Goal: Task Accomplishment & Management: Use online tool/utility

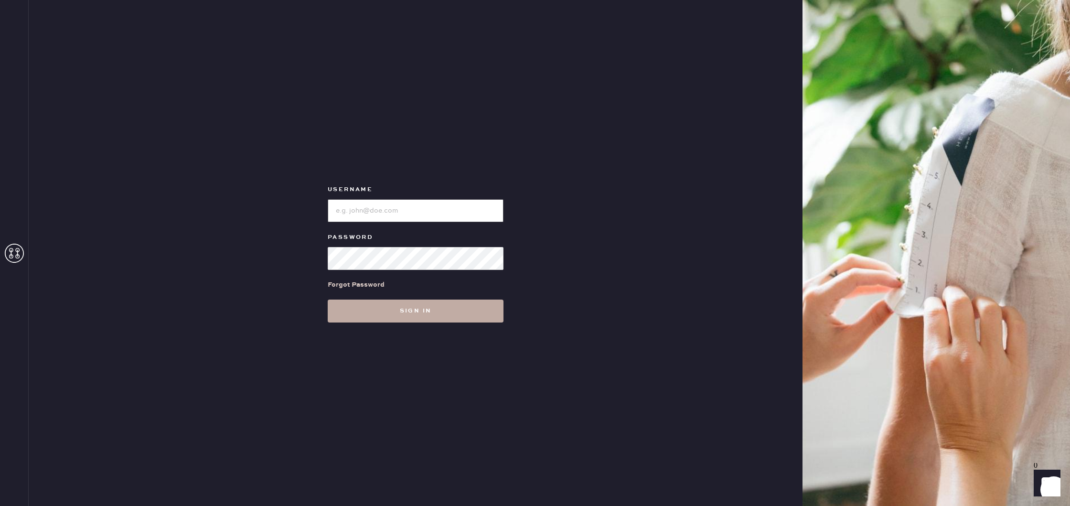
type input "reformationlajolla"
click at [419, 317] on button "Sign in" at bounding box center [416, 311] width 176 height 23
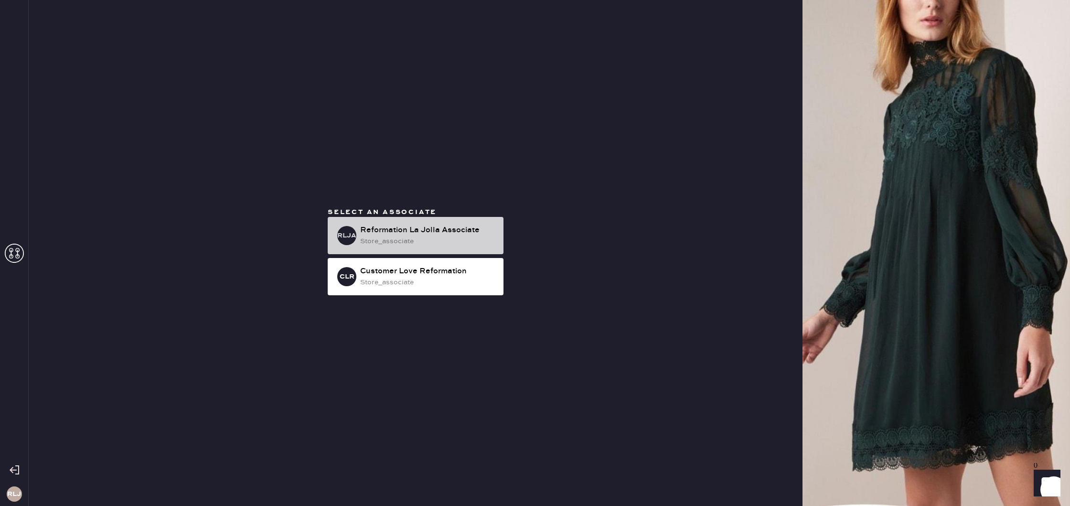
click at [430, 246] on div "store_associate" at bounding box center [428, 241] width 136 height 11
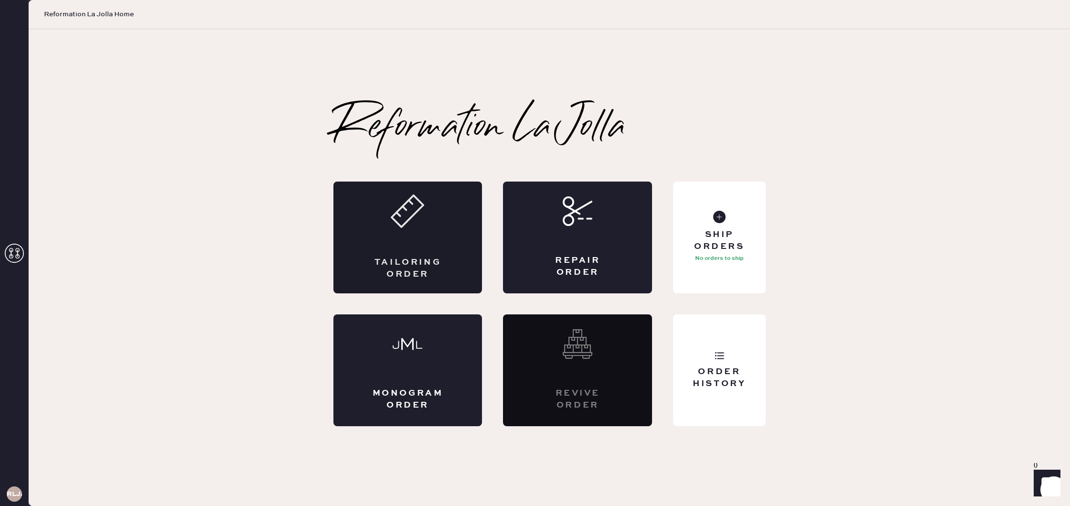
click at [443, 249] on div "Tailoring Order" at bounding box center [408, 238] width 149 height 112
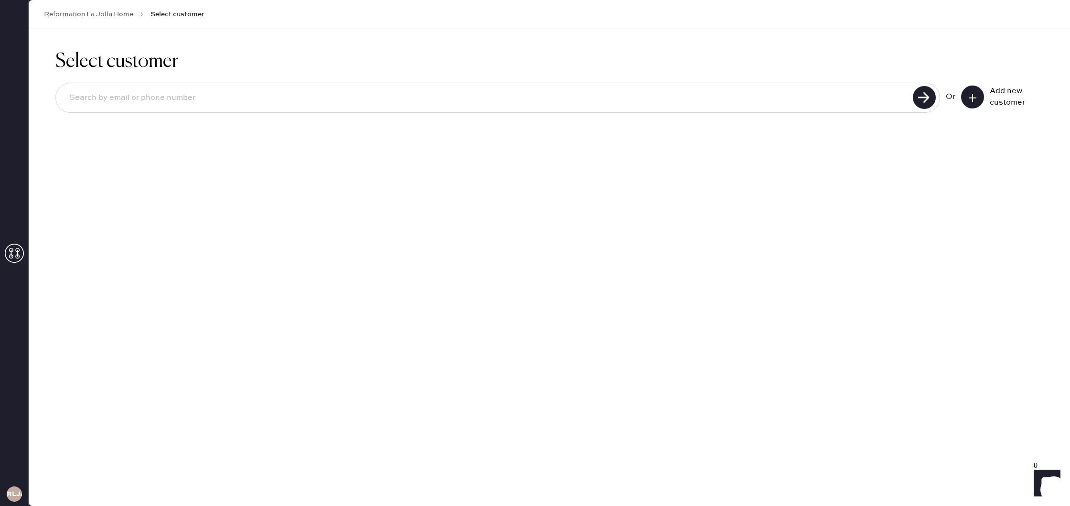
click at [259, 108] on input at bounding box center [486, 98] width 849 height 22
type input "Isabela"
drag, startPoint x: 133, startPoint y: 100, endPoint x: 21, endPoint y: 91, distance: 113.2
click at [21, 91] on div "RLJA Reformation La Jolla Home Select customer Select customer Isabela Or Add n…" at bounding box center [535, 253] width 1070 height 506
click at [971, 96] on icon at bounding box center [973, 98] width 10 height 10
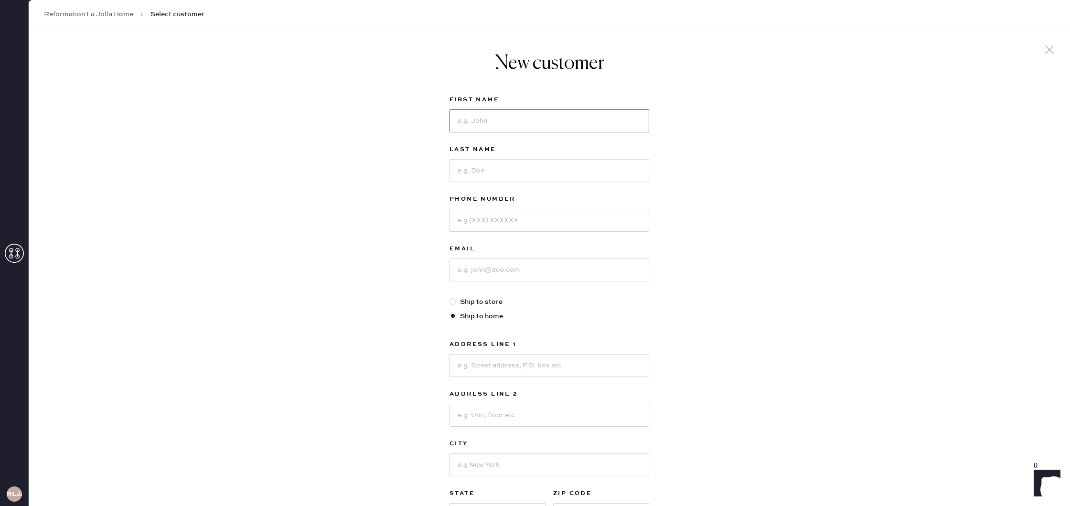
click at [480, 120] on input at bounding box center [550, 120] width 200 height 23
drag, startPoint x: 511, startPoint y: 120, endPoint x: 485, endPoint y: 119, distance: 26.3
click at [485, 119] on input "[PERSON_NAME]" at bounding box center [550, 120] width 200 height 23
type input "Isabela"
click at [487, 172] on input at bounding box center [550, 170] width 200 height 23
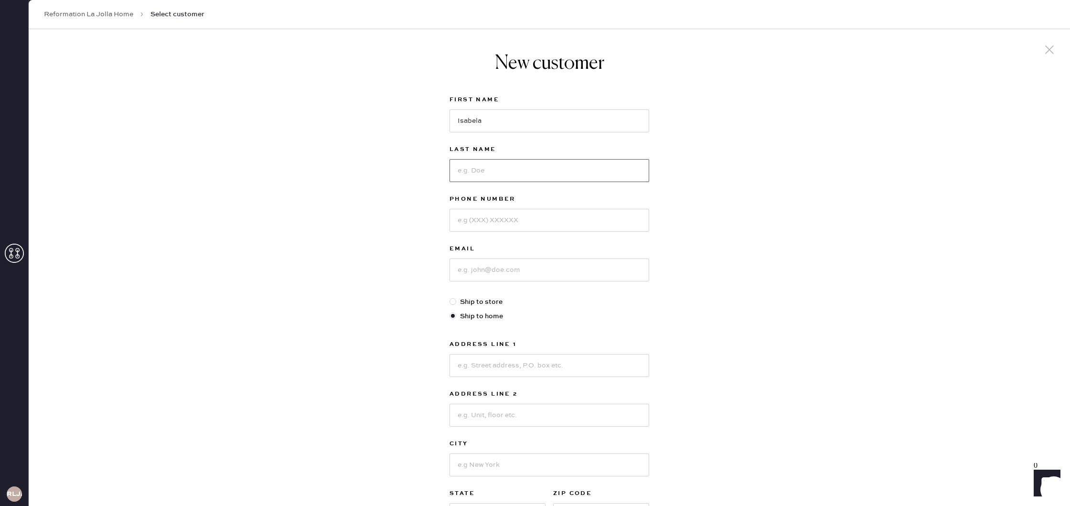
paste input "Elish"
click at [479, 173] on input "Elish" at bounding box center [550, 168] width 200 height 23
type input "E"
type input "[DATE]"
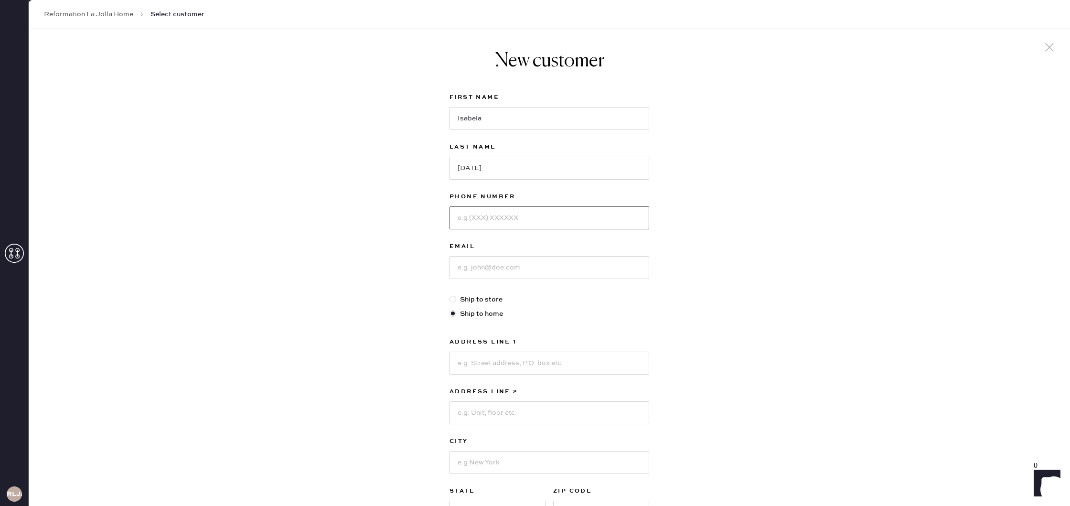
click at [494, 219] on input at bounding box center [550, 217] width 200 height 23
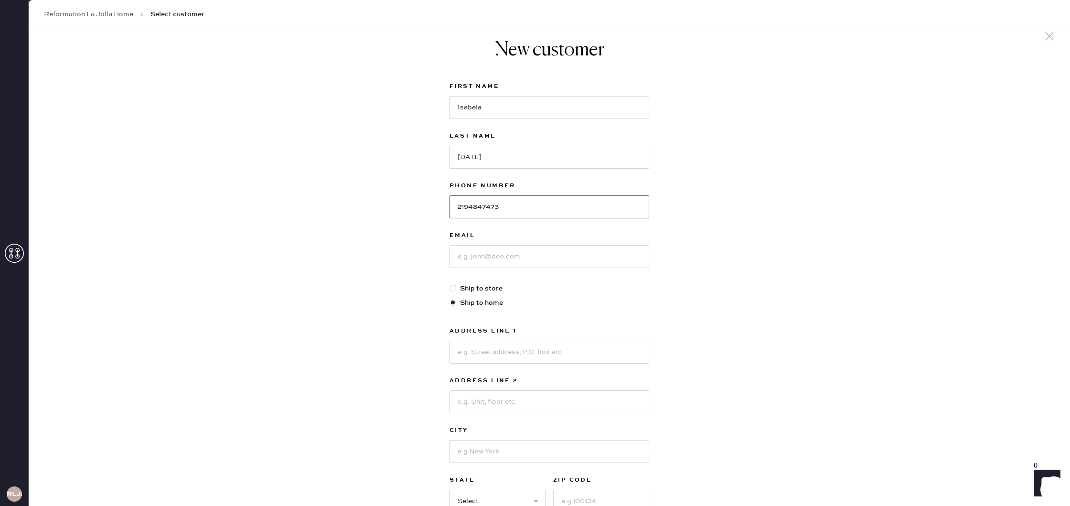
scroll to position [15, 0]
type input "2194847473"
click at [514, 256] on input at bounding box center [550, 255] width 200 height 23
click at [476, 255] on input at bounding box center [550, 255] width 200 height 23
click at [483, 259] on input at bounding box center [550, 255] width 200 height 23
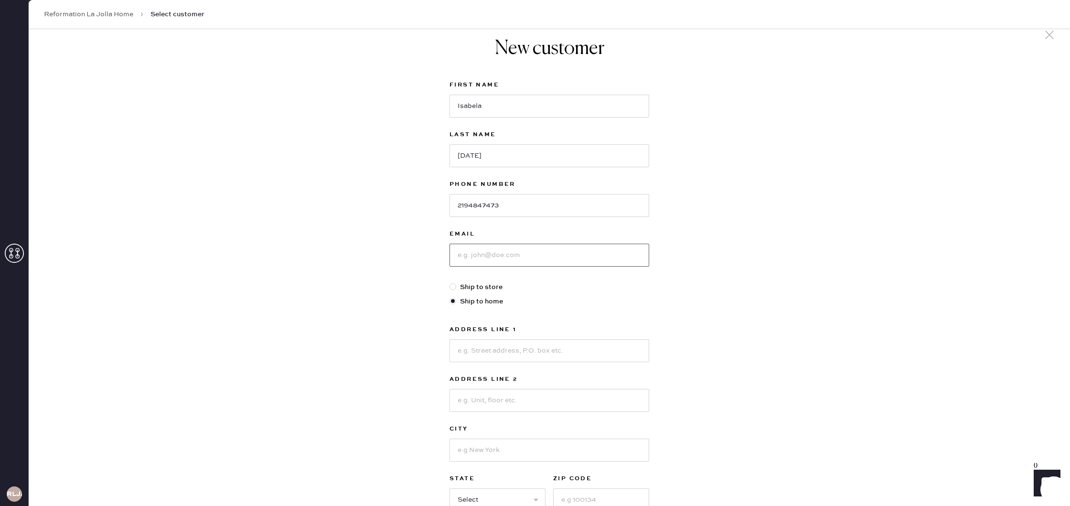
click at [478, 261] on input at bounding box center [550, 255] width 200 height 23
type input "[EMAIL_ADDRESS][DOMAIN_NAME]"
click at [497, 353] on input at bounding box center [550, 350] width 200 height 23
type input "7506 C"
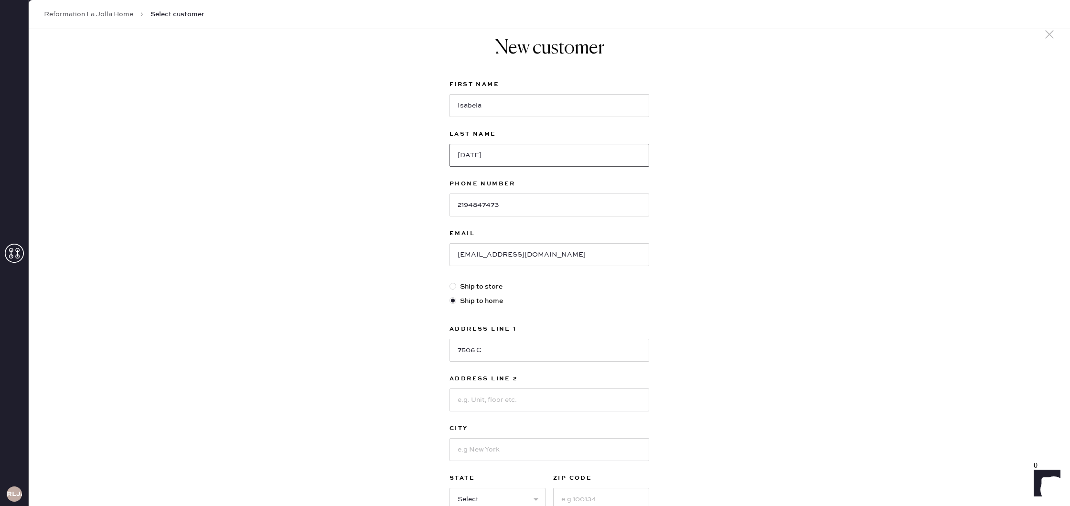
drag, startPoint x: 503, startPoint y: 154, endPoint x: 435, endPoint y: 130, distance: 72.4
click at [435, 130] on div "New customer First Name [PERSON_NAME] Last Name [PERSON_NAME] Phone Number [PHO…" at bounding box center [550, 310] width 1042 height 593
type input "Elish"
click at [505, 348] on input "7506 C" at bounding box center [550, 347] width 200 height 23
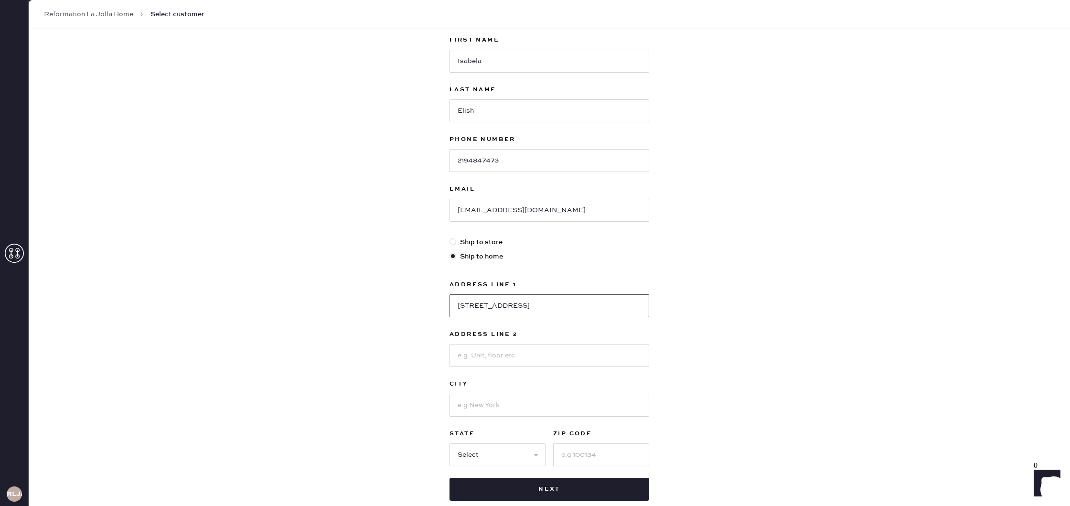
type input "[STREET_ADDRESS]"
click at [497, 356] on input at bounding box center [550, 355] width 200 height 23
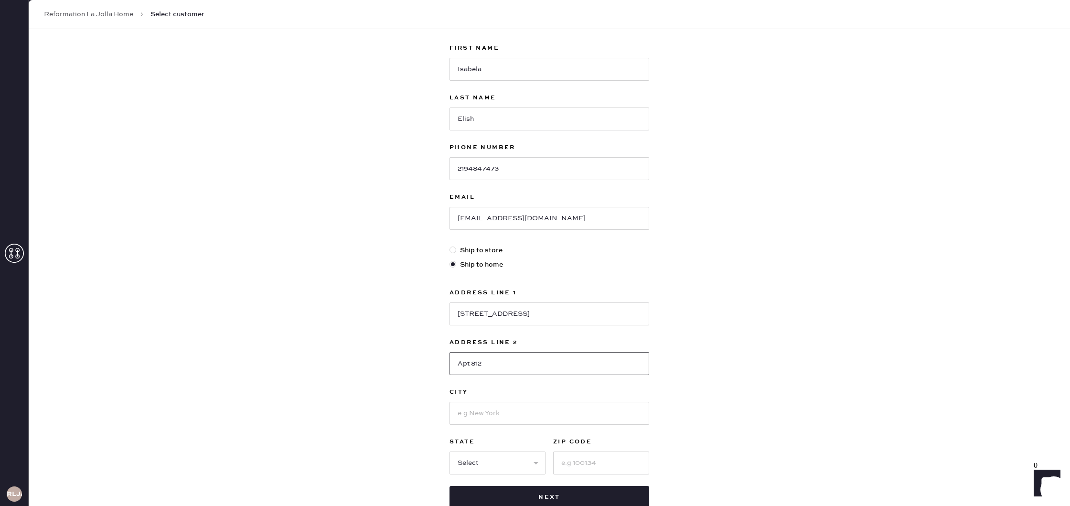
type input "Apt 812"
click at [494, 417] on input at bounding box center [550, 413] width 200 height 23
type input "[GEOGRAPHIC_DATA]"
click at [680, 454] on div "New customer First Name [PERSON_NAME] Last Name [PERSON_NAME] Phone Number [PHO…" at bounding box center [550, 274] width 1042 height 593
click at [523, 465] on select "Select AK AL AR AZ CA CO CT [GEOGRAPHIC_DATA] DE FL [GEOGRAPHIC_DATA] HI [GEOGR…" at bounding box center [498, 463] width 96 height 23
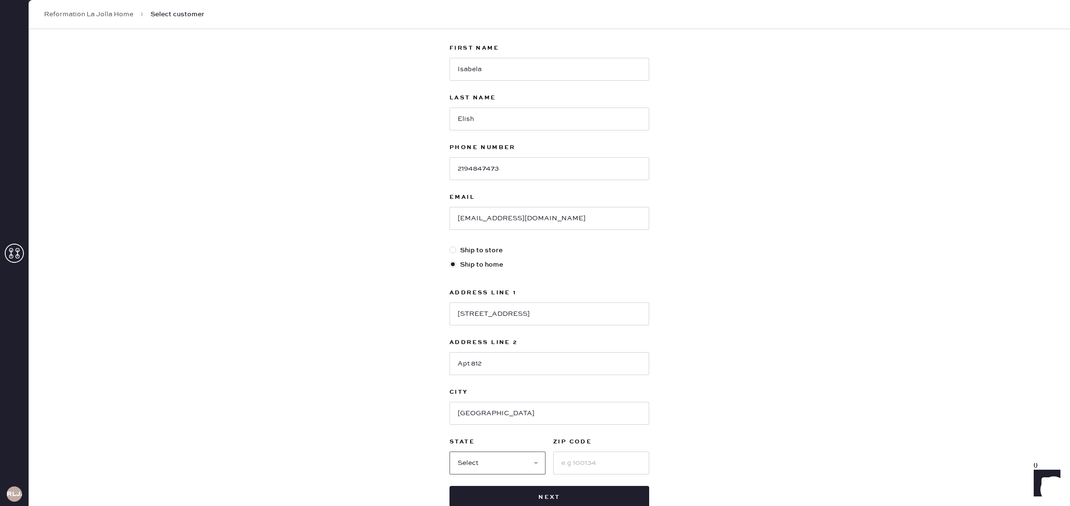
select select "CA"
click at [587, 461] on input at bounding box center [601, 463] width 96 height 23
type input "92122"
click at [726, 342] on div "New customer First Name [PERSON_NAME] Last Name [PERSON_NAME] Phone Number [PHO…" at bounding box center [550, 274] width 1042 height 593
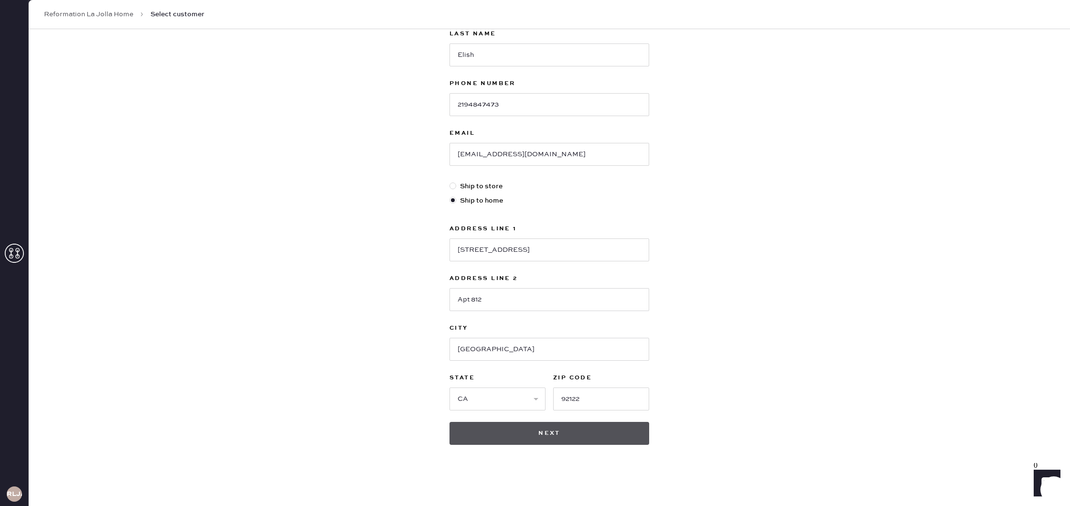
click at [557, 429] on button "Next" at bounding box center [550, 433] width 200 height 23
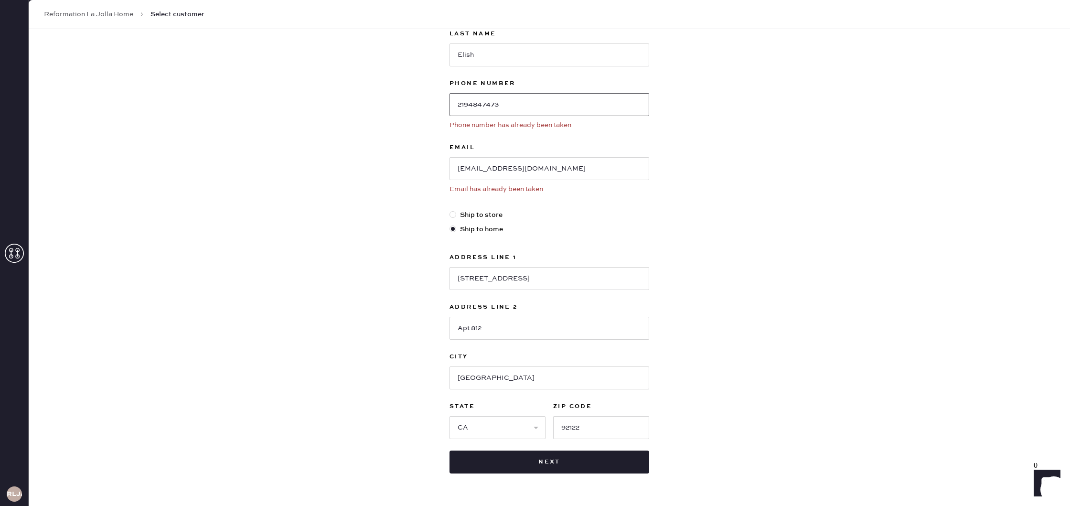
click at [519, 108] on input "2194847473" at bounding box center [550, 104] width 200 height 23
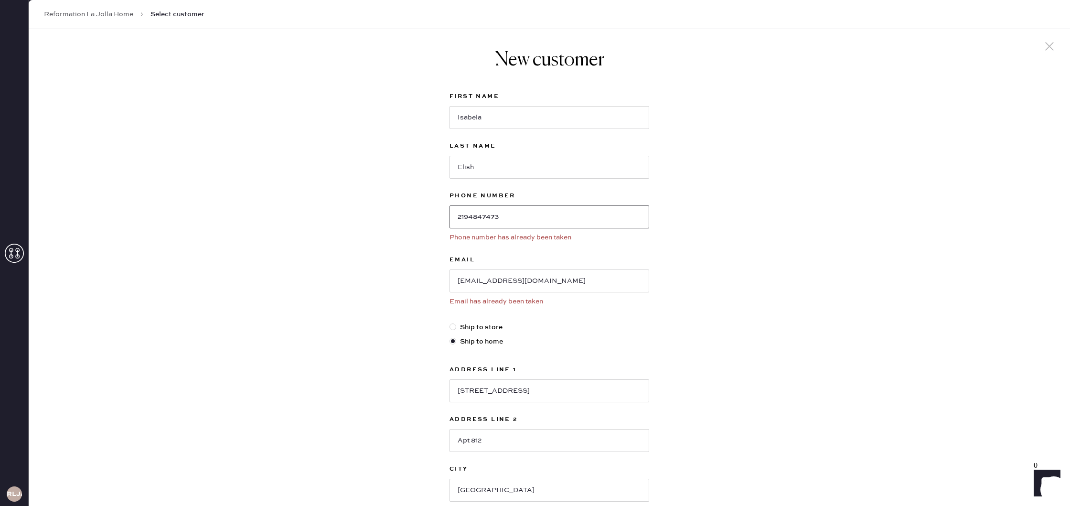
scroll to position [3, 0]
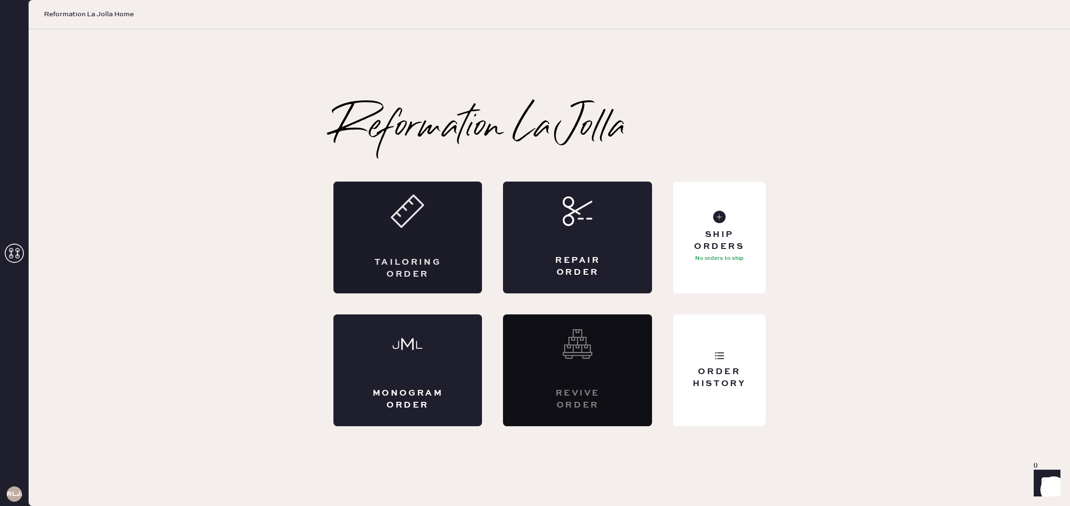
click at [425, 231] on div "Tailoring Order" at bounding box center [408, 238] width 149 height 112
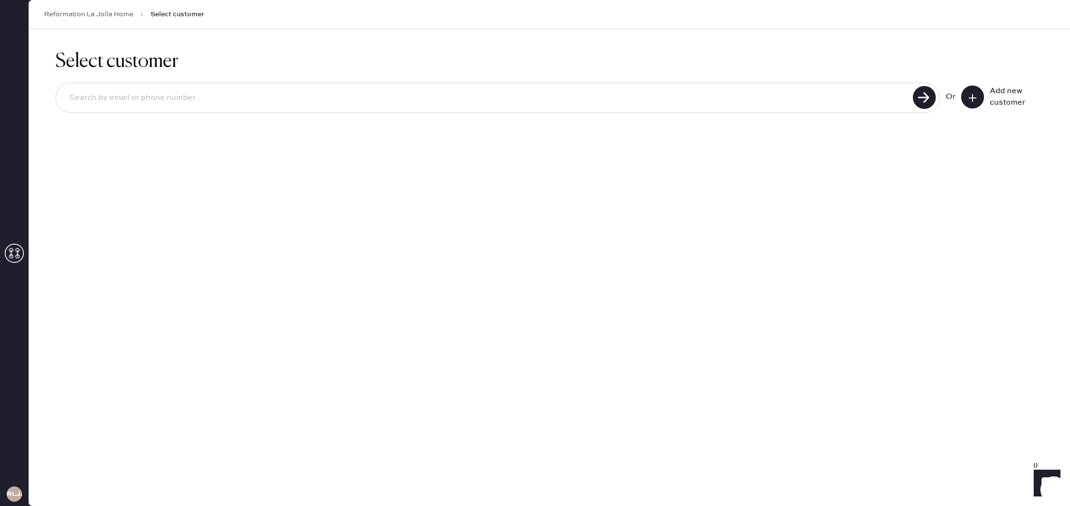
click at [897, 91] on input at bounding box center [486, 98] width 849 height 22
type input "[EMAIL_ADDRESS][DOMAIN_NAME]"
click at [928, 100] on icon at bounding box center [924, 97] width 23 height 23
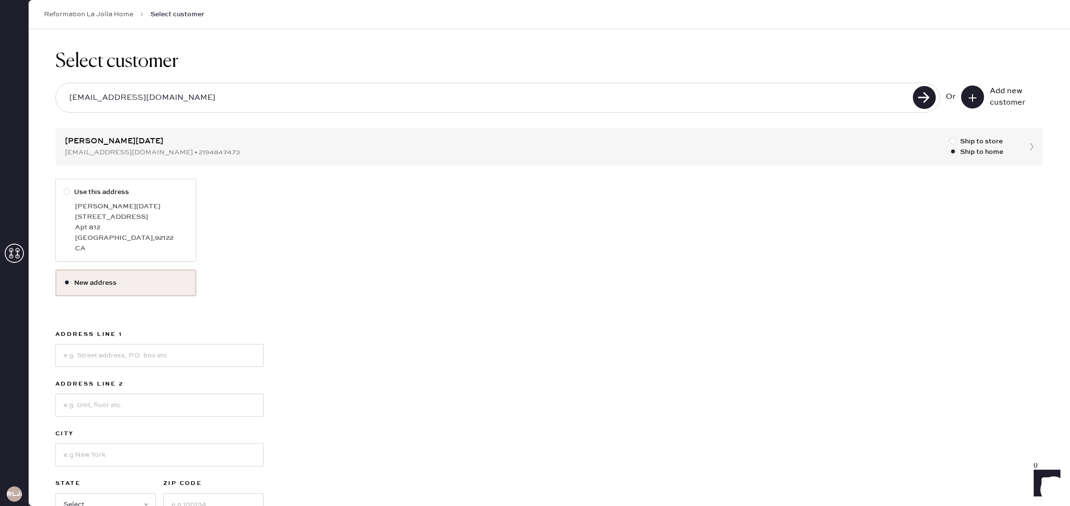
click at [70, 195] on div at bounding box center [69, 192] width 11 height 11
click at [64, 187] on input "Use this address" at bounding box center [64, 187] width 0 height 0
radio input "true"
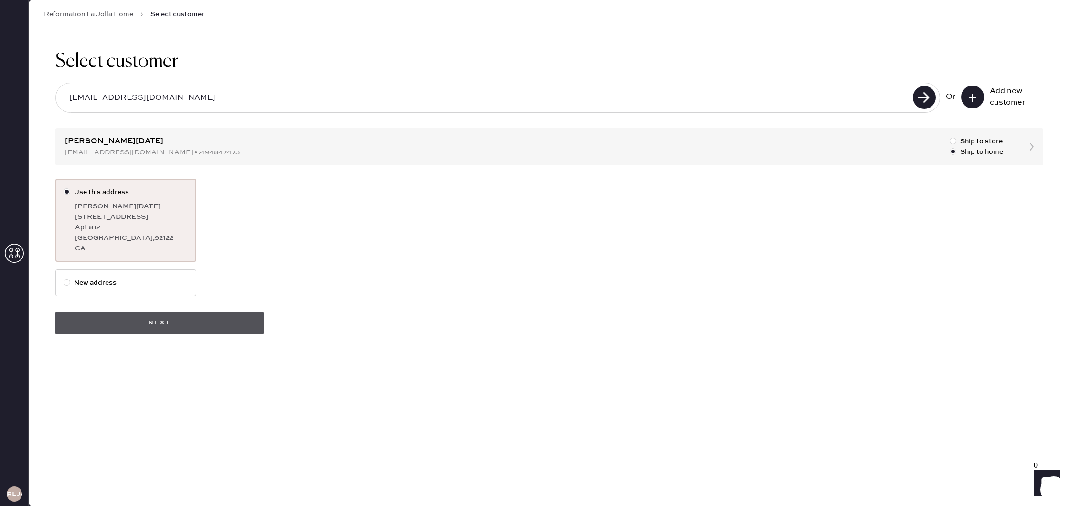
click at [186, 321] on button "Next" at bounding box center [159, 323] width 208 height 23
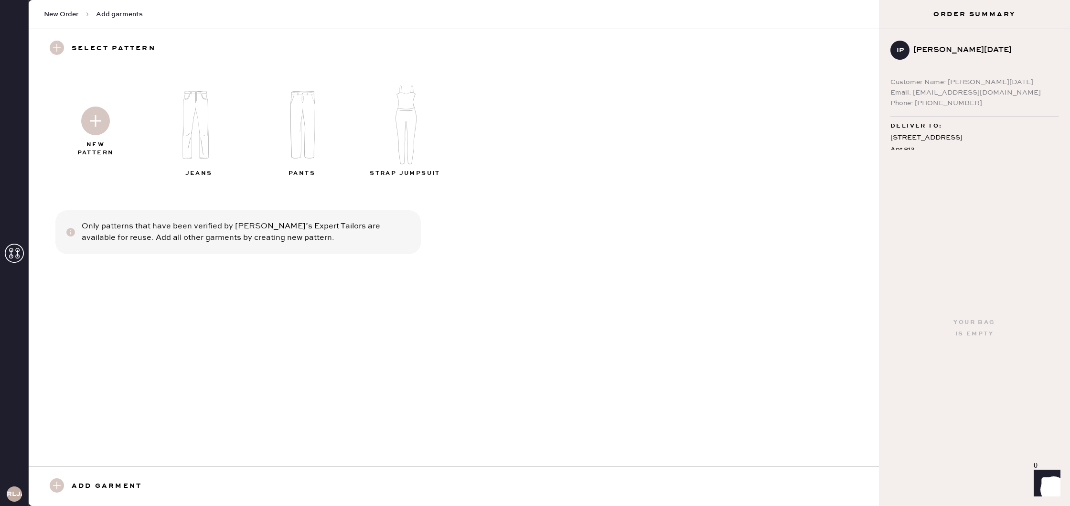
click at [52, 48] on use at bounding box center [57, 48] width 14 height 14
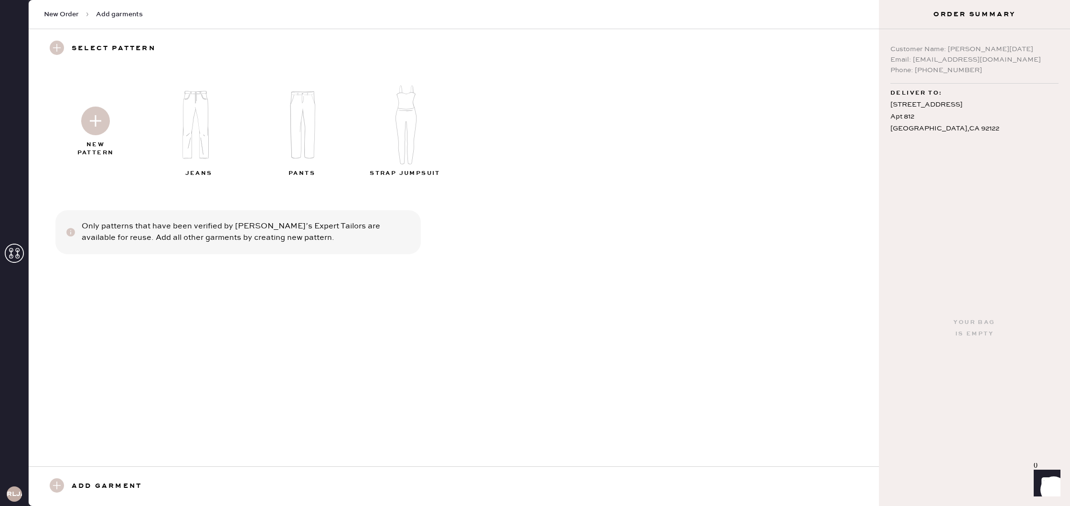
click at [54, 481] on use at bounding box center [57, 485] width 14 height 14
click at [56, 485] on use at bounding box center [57, 485] width 14 height 14
click at [59, 489] on use at bounding box center [57, 485] width 14 height 14
click at [58, 46] on use at bounding box center [57, 48] width 14 height 14
click at [91, 122] on img at bounding box center [95, 121] width 29 height 29
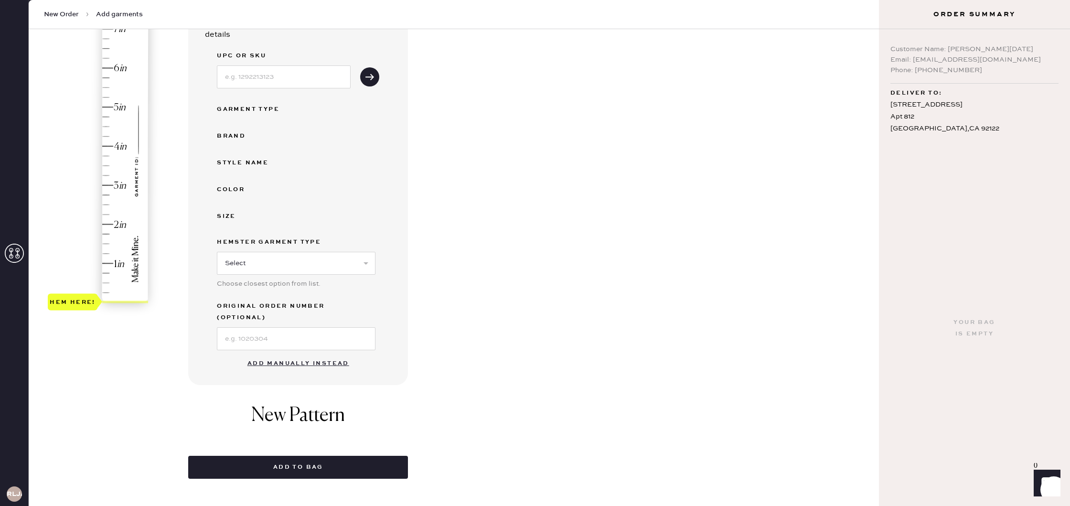
scroll to position [113, 0]
click at [299, 353] on button "Add manually instead" at bounding box center [298, 362] width 113 height 19
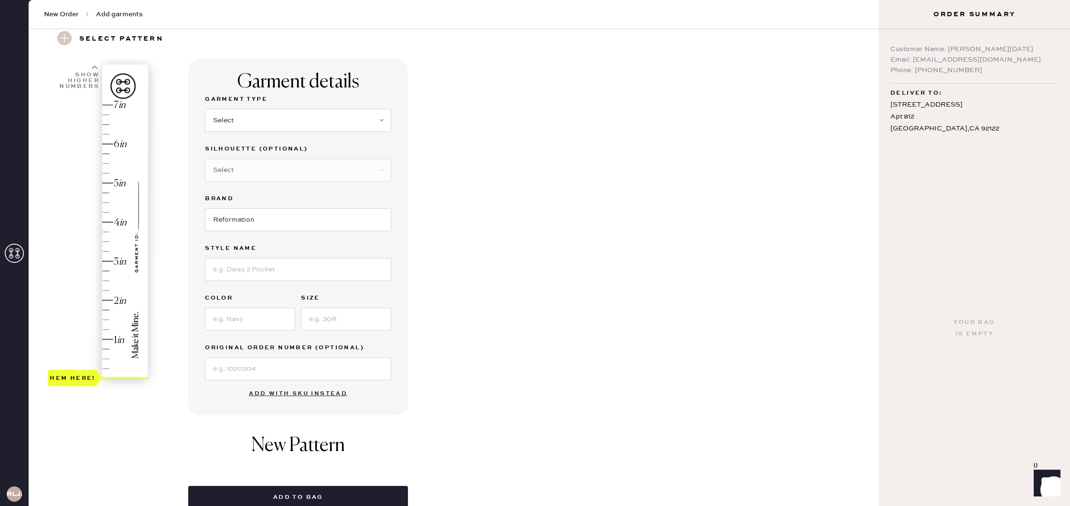
scroll to position [13, 0]
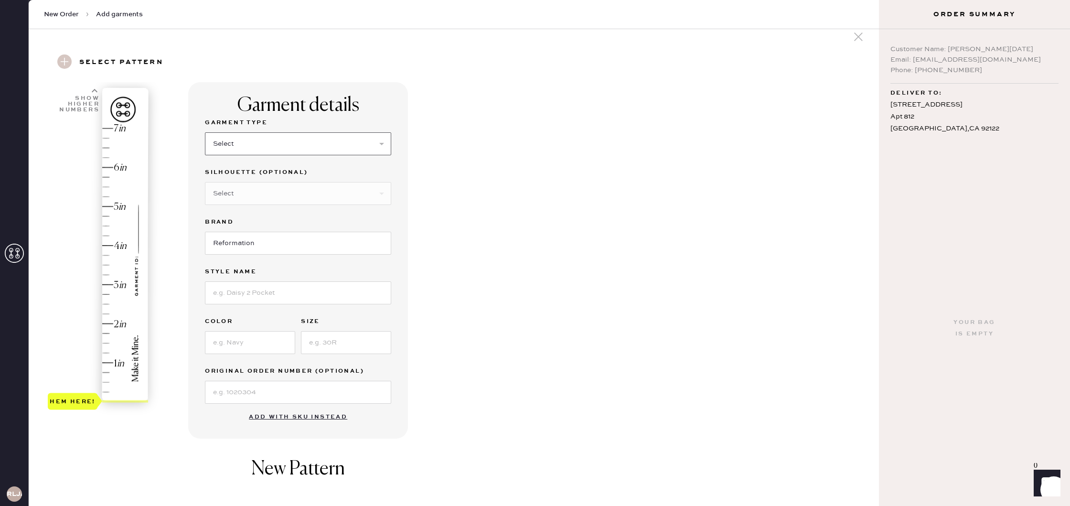
click at [262, 142] on select "Select Basic Skirt Jeans Leggings Pants Shorts Basic Sleeved Dress Basic Sleeve…" at bounding box center [298, 143] width 186 height 23
select select "7"
click at [234, 201] on select "Select Maxi Dress Midi Dress Mini Dress Other" at bounding box center [298, 193] width 186 height 23
select select "31"
click at [259, 295] on input at bounding box center [298, 292] width 186 height 23
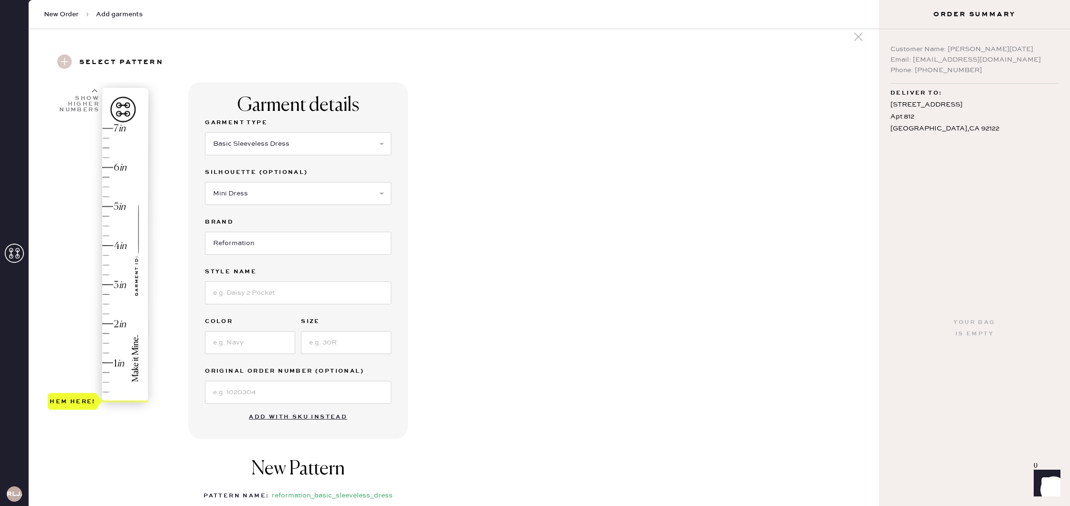
click at [470, 283] on div "Garment details Garment Type Select Basic Skirt Jeans Leggings Pants Shorts Bas…" at bounding box center [529, 353] width 683 height 543
click at [230, 346] on input at bounding box center [250, 342] width 90 height 23
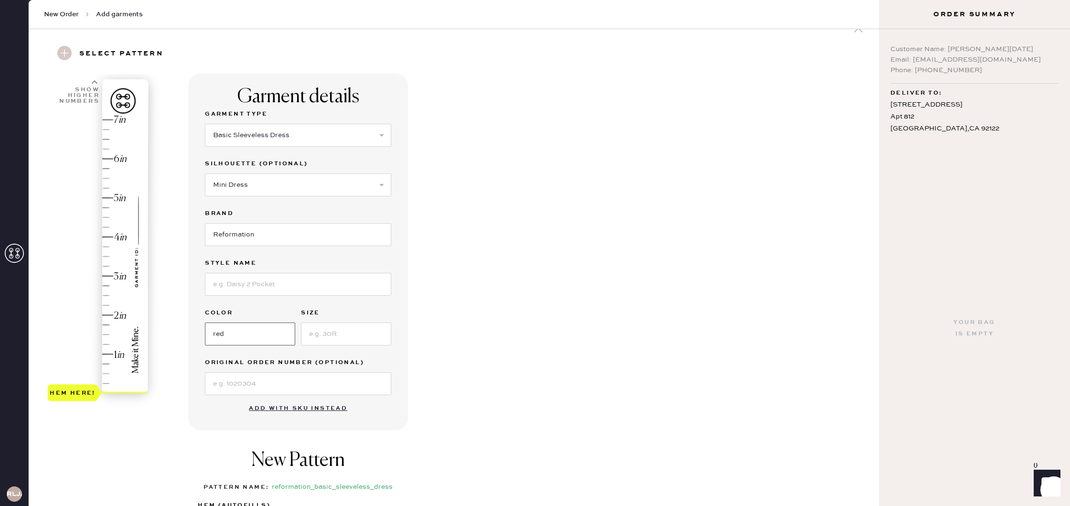
type input "red"
click at [334, 339] on input at bounding box center [346, 332] width 90 height 23
type input "0"
click at [296, 372] on div at bounding box center [298, 383] width 186 height 25
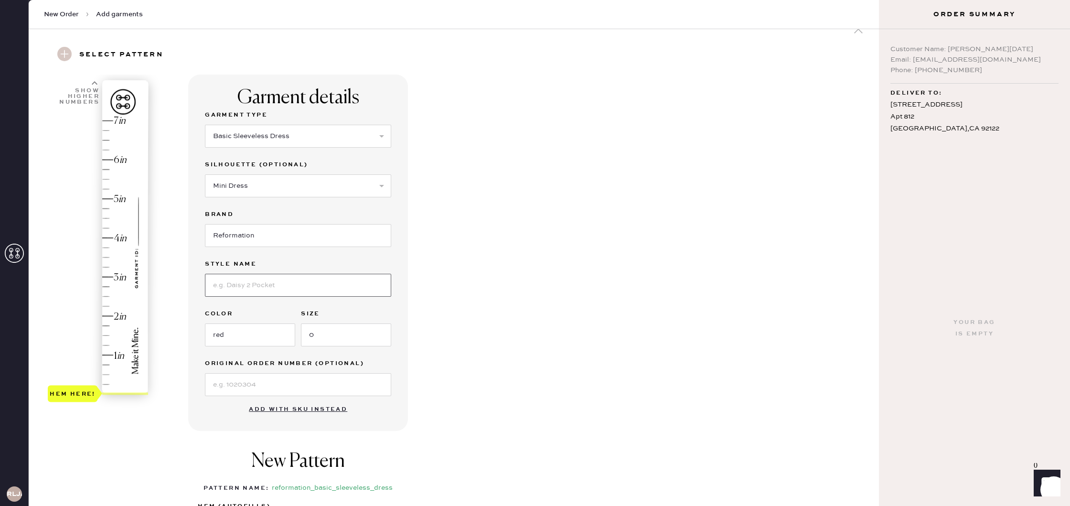
click at [243, 279] on input at bounding box center [298, 285] width 186 height 23
type input "n/a"
click at [474, 276] on div "Garment details Garment Type Select Basic Skirt Jeans Leggings Pants Shorts Bas…" at bounding box center [529, 346] width 683 height 543
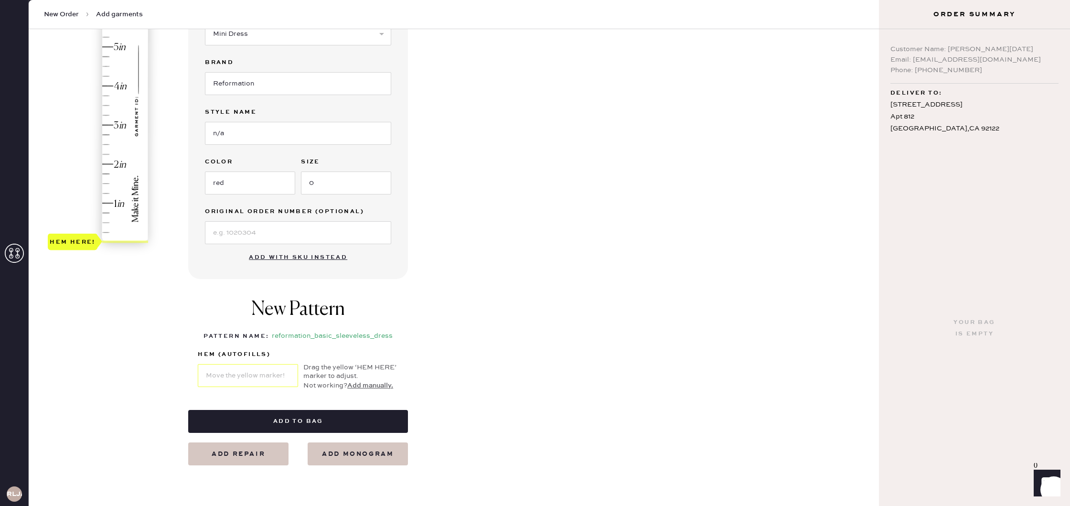
scroll to position [170, 0]
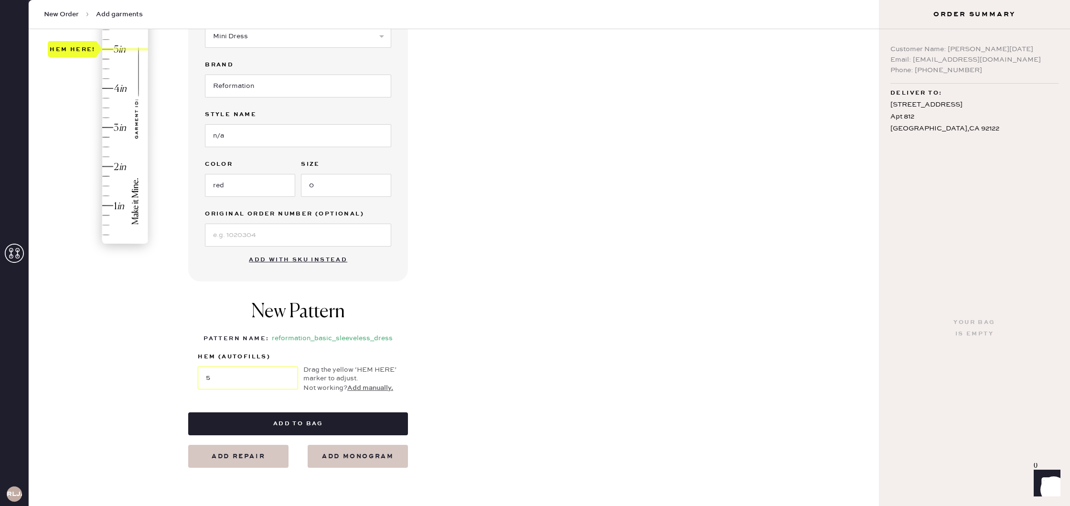
drag, startPoint x: 115, startPoint y: 241, endPoint x: 105, endPoint y: 48, distance: 193.3
click at [106, 48] on div at bounding box center [125, 49] width 46 height 2
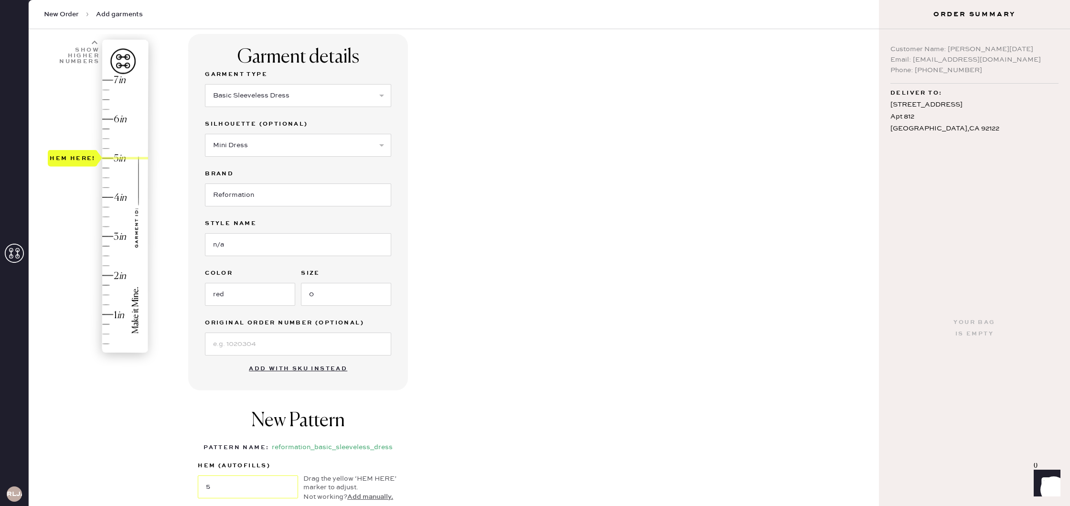
scroll to position [60, 0]
type input "6.75"
drag, startPoint x: 105, startPoint y: 159, endPoint x: 101, endPoint y: 95, distance: 64.6
click at [97, 95] on div "Hem here!" at bounding box center [73, 91] width 50 height 17
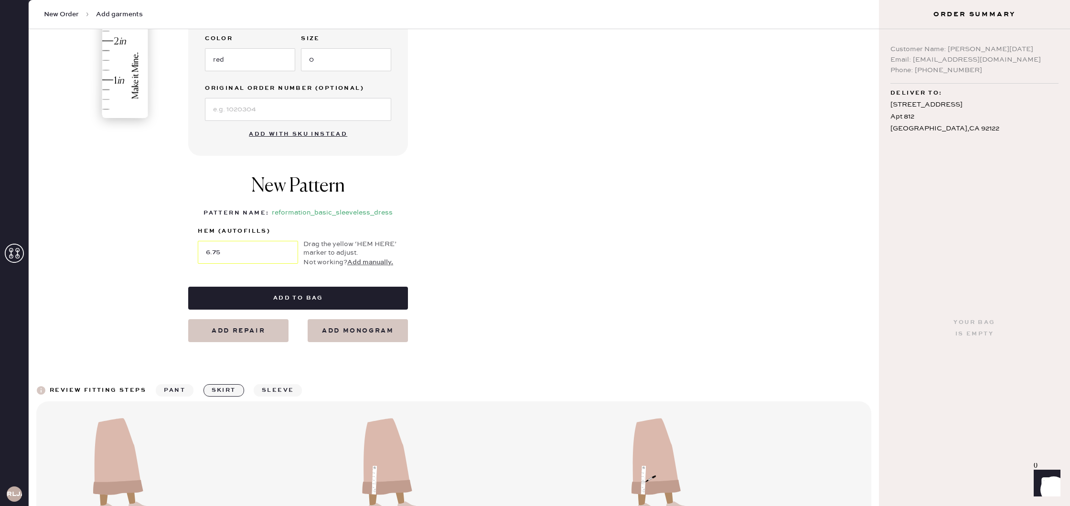
scroll to position [307, 0]
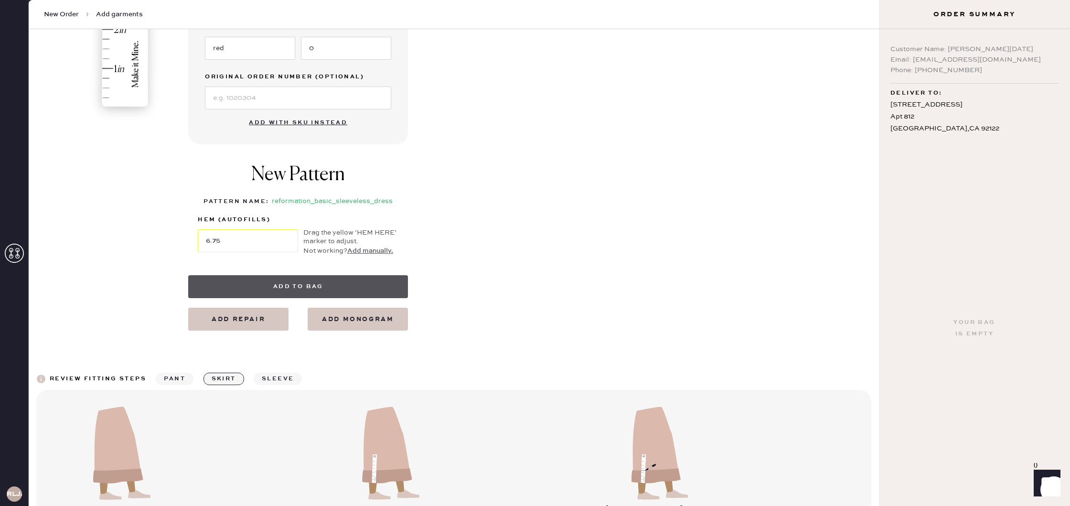
click at [294, 290] on button "Add to bag" at bounding box center [298, 286] width 220 height 23
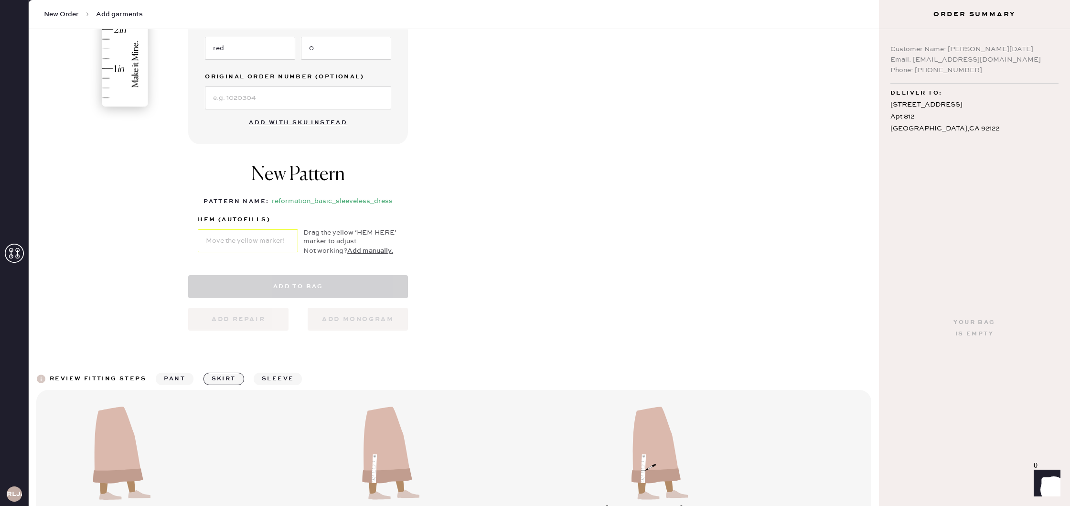
select select "7"
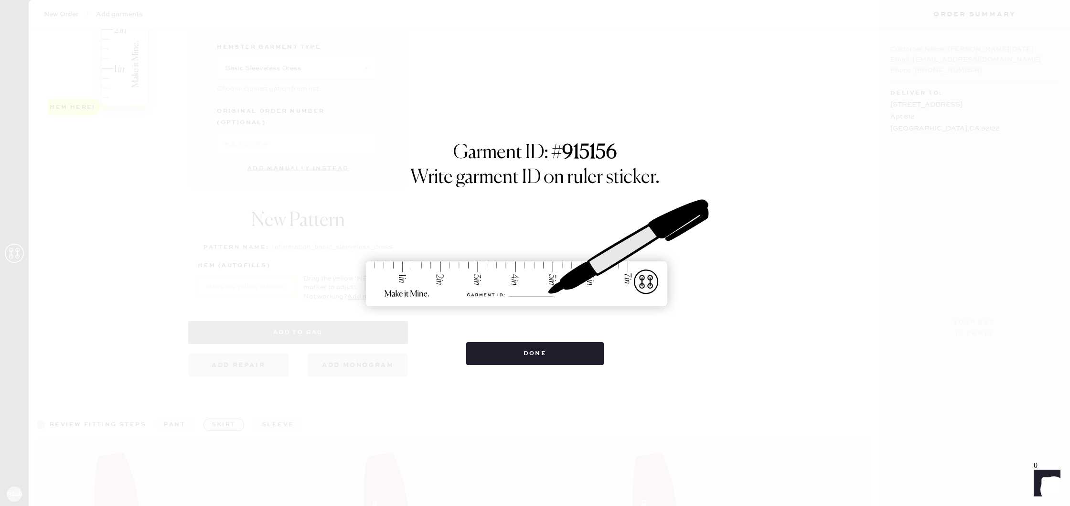
scroll to position [0, 0]
click at [502, 355] on button "Done" at bounding box center [535, 353] width 138 height 23
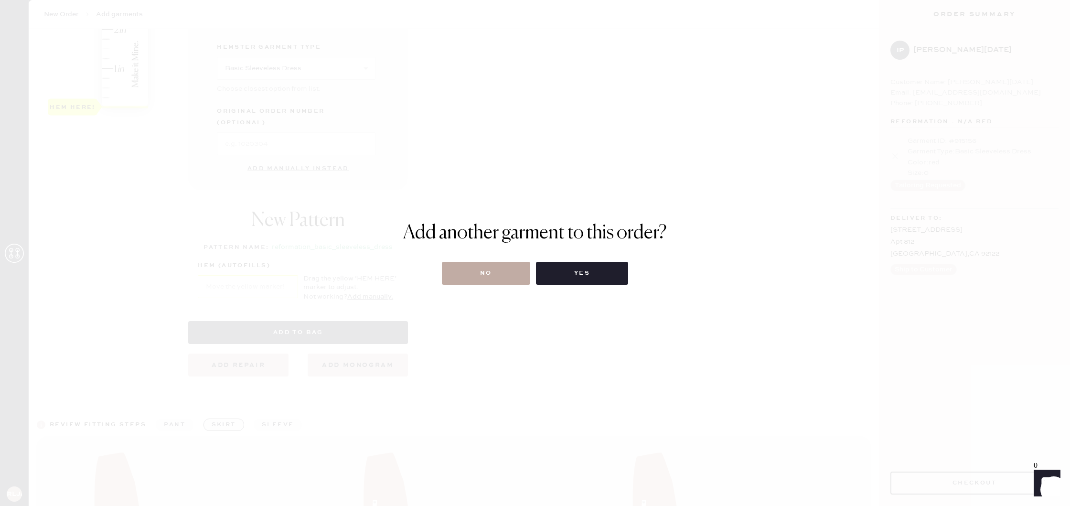
click at [497, 281] on button "No" at bounding box center [486, 273] width 88 height 23
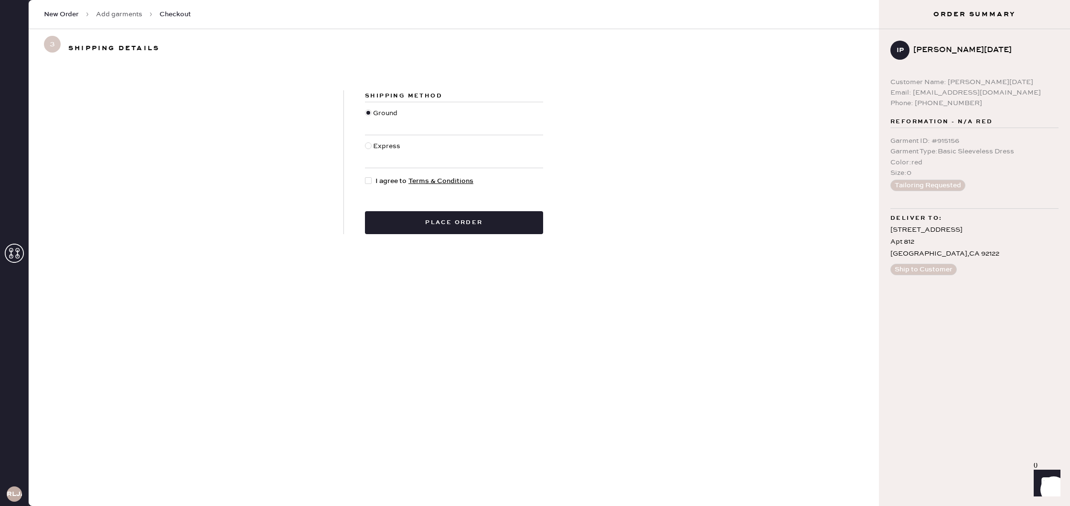
click at [370, 181] on div at bounding box center [368, 180] width 7 height 7
click at [366, 176] on input "I agree to Terms & Conditions" at bounding box center [365, 176] width 0 height 0
checkbox input "true"
click at [429, 226] on button "Place order" at bounding box center [454, 222] width 178 height 23
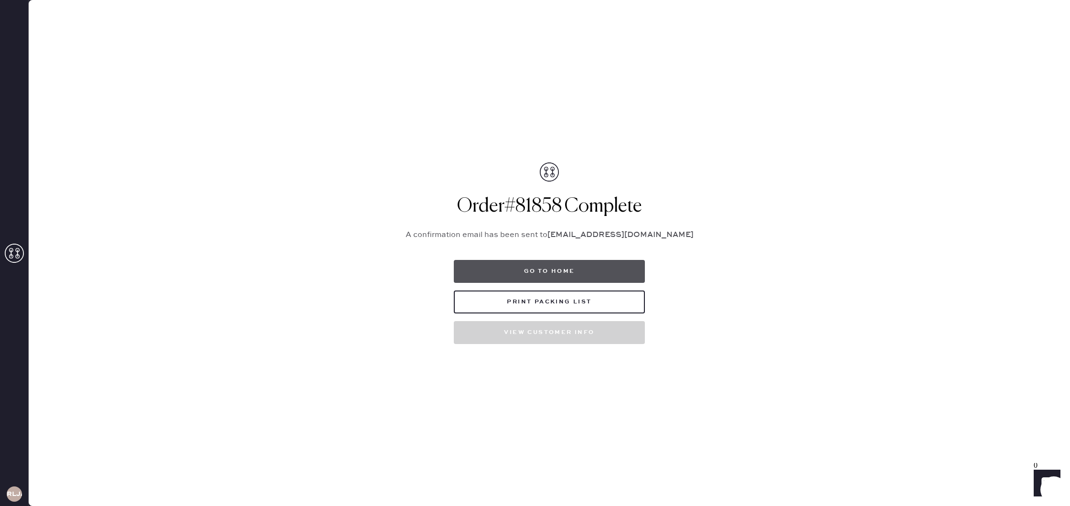
click at [526, 272] on button "Go to home" at bounding box center [549, 271] width 191 height 23
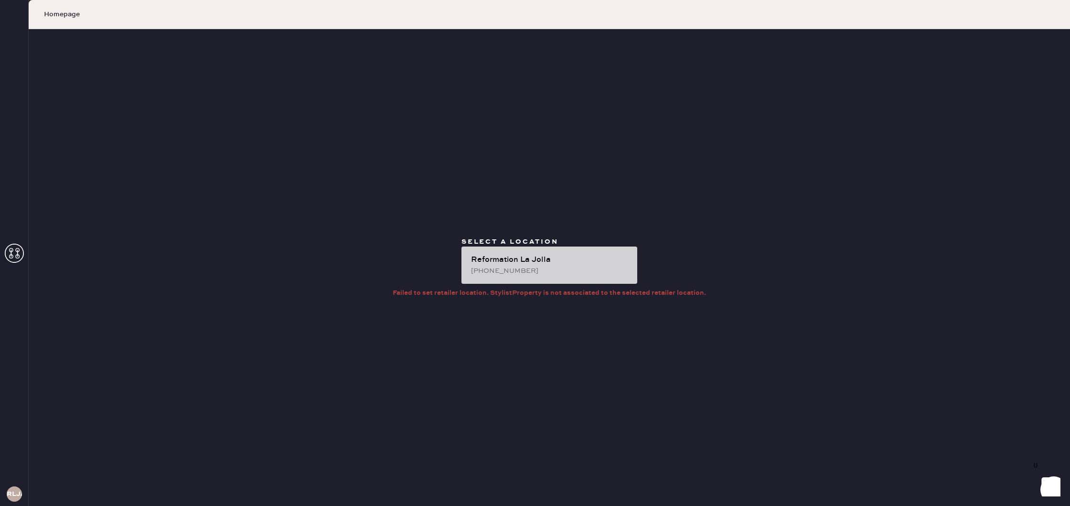
click at [562, 260] on div "Reformation La Jolla" at bounding box center [550, 259] width 159 height 11
click at [494, 263] on div "Reformation La Jolla" at bounding box center [550, 259] width 159 height 11
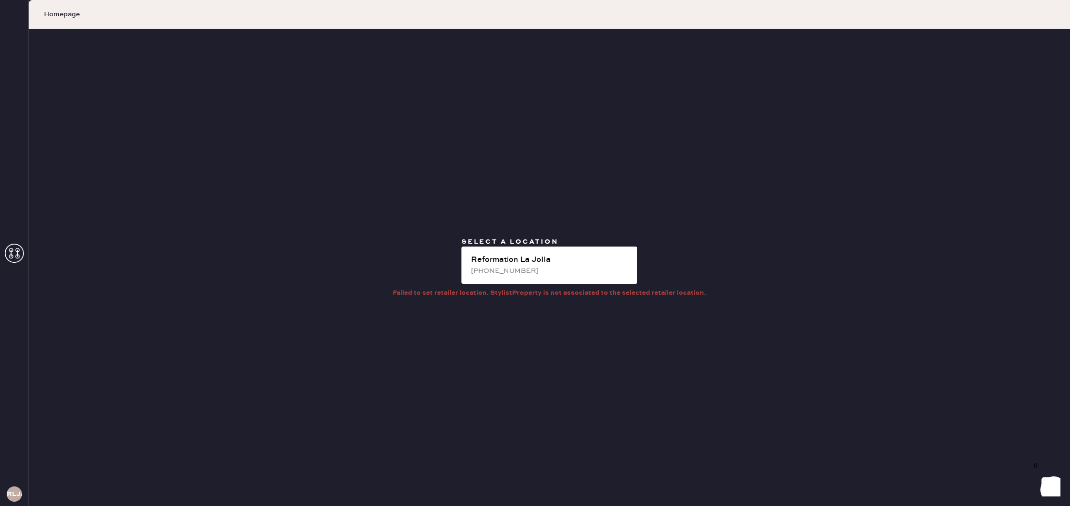
click at [13, 252] on icon at bounding box center [14, 253] width 19 height 19
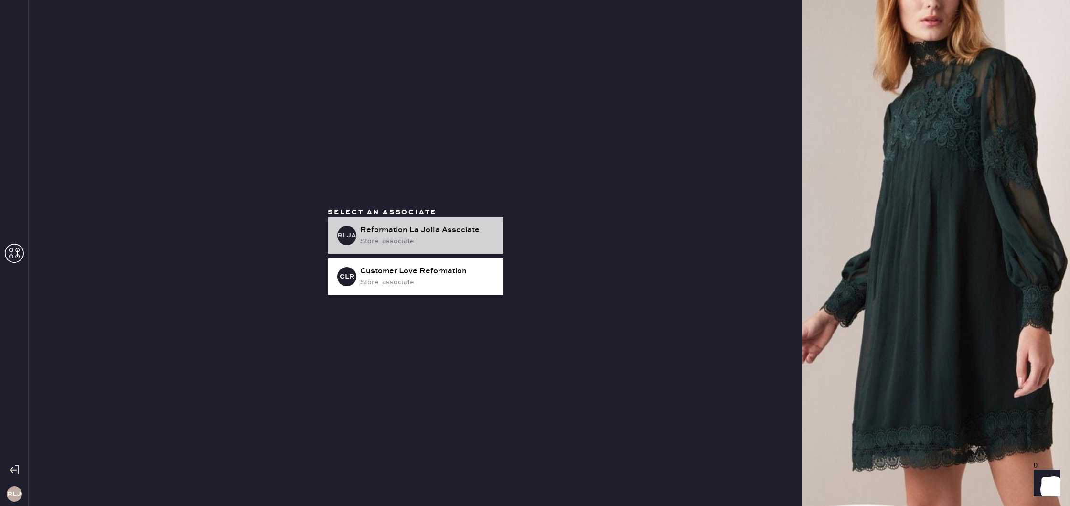
click at [397, 231] on div "Reformation La Jolla Associate" at bounding box center [428, 230] width 136 height 11
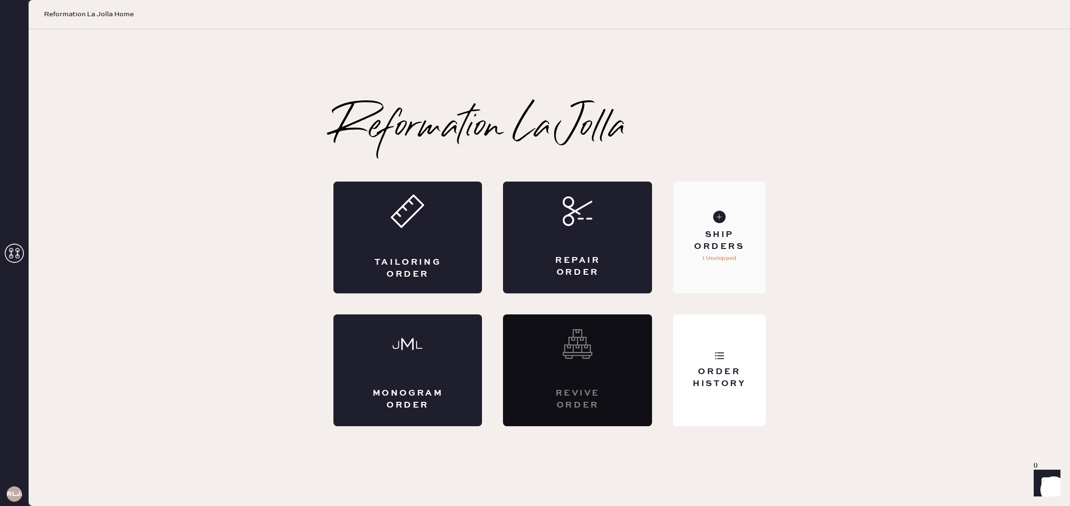
click at [724, 219] on use at bounding box center [719, 217] width 12 height 12
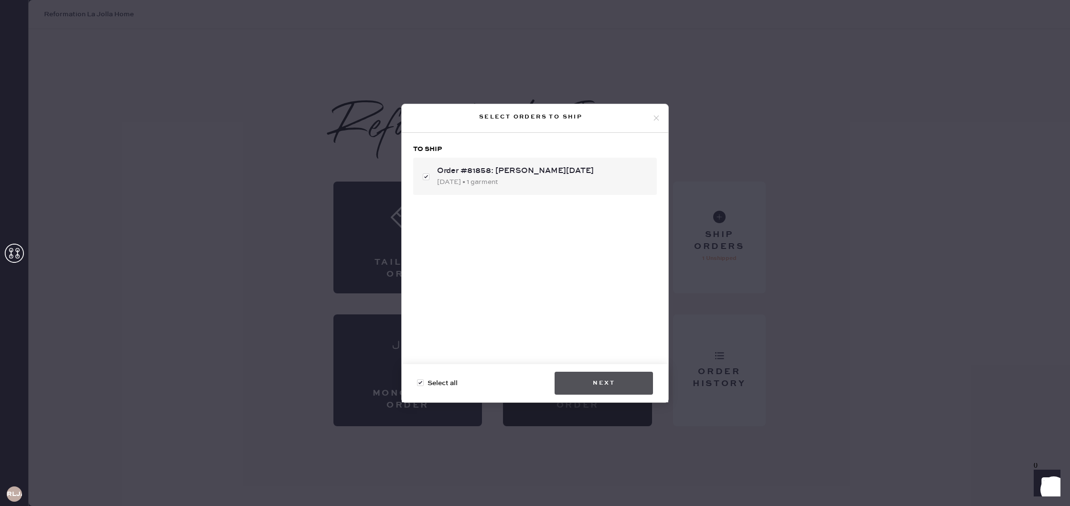
click at [595, 384] on button "Next" at bounding box center [604, 383] width 98 height 23
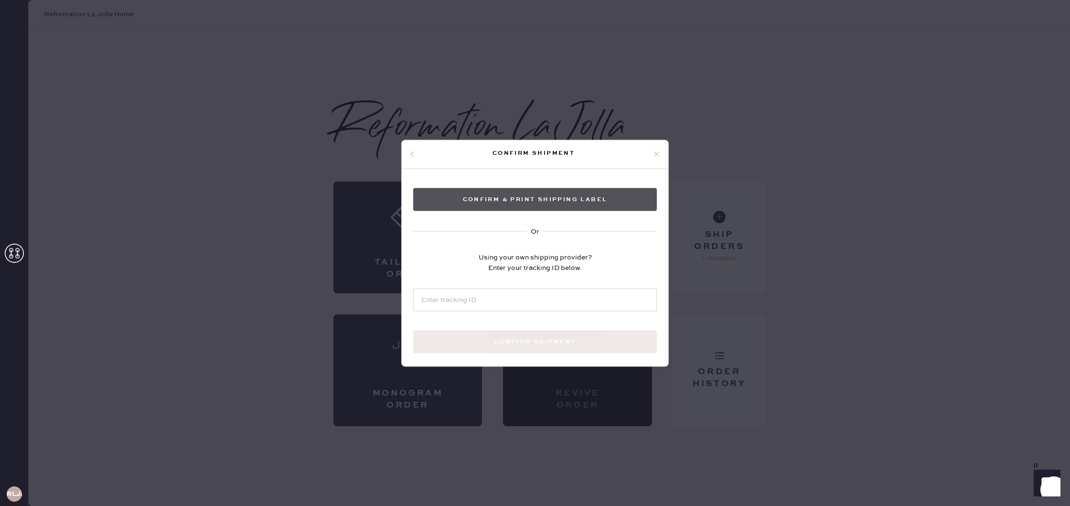
click at [499, 201] on button "Confirm & Print shipping label" at bounding box center [535, 199] width 244 height 23
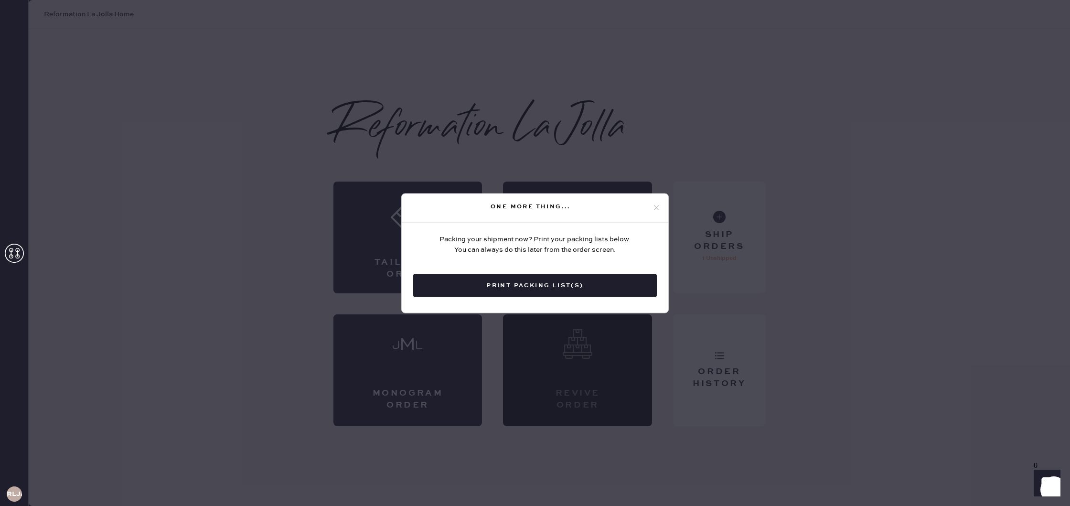
click at [555, 283] on button "Print Packing List(s)" at bounding box center [535, 285] width 244 height 23
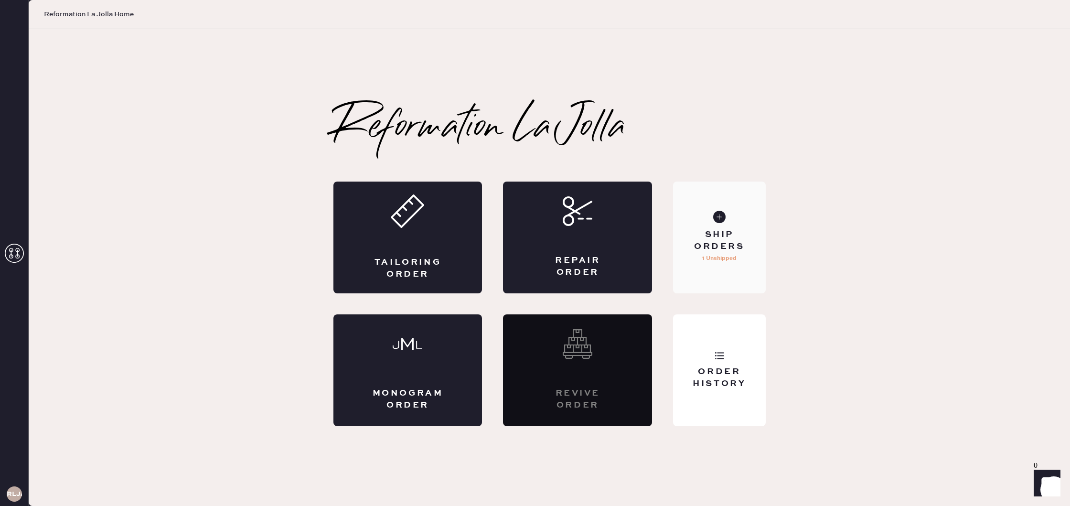
click at [733, 218] on div "Ship Orders 1 Unshipped" at bounding box center [719, 238] width 92 height 112
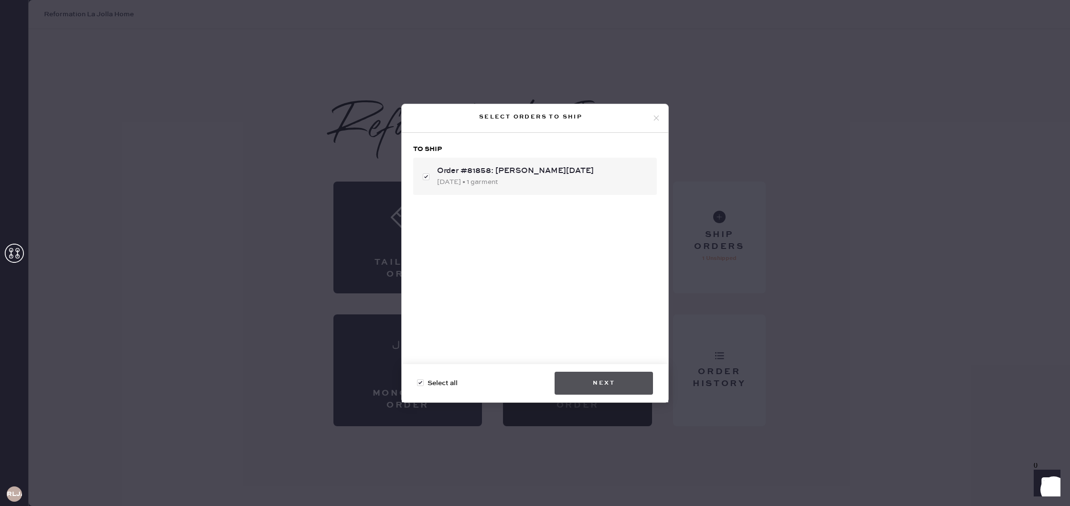
click at [612, 383] on button "Next" at bounding box center [604, 383] width 98 height 23
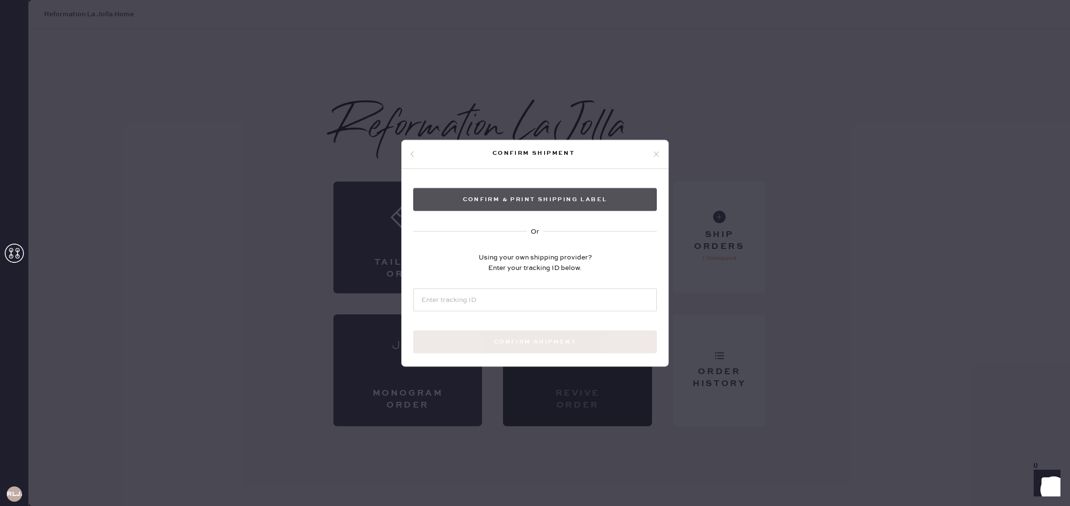
click at [525, 197] on button "Confirm & Print shipping label" at bounding box center [535, 199] width 244 height 23
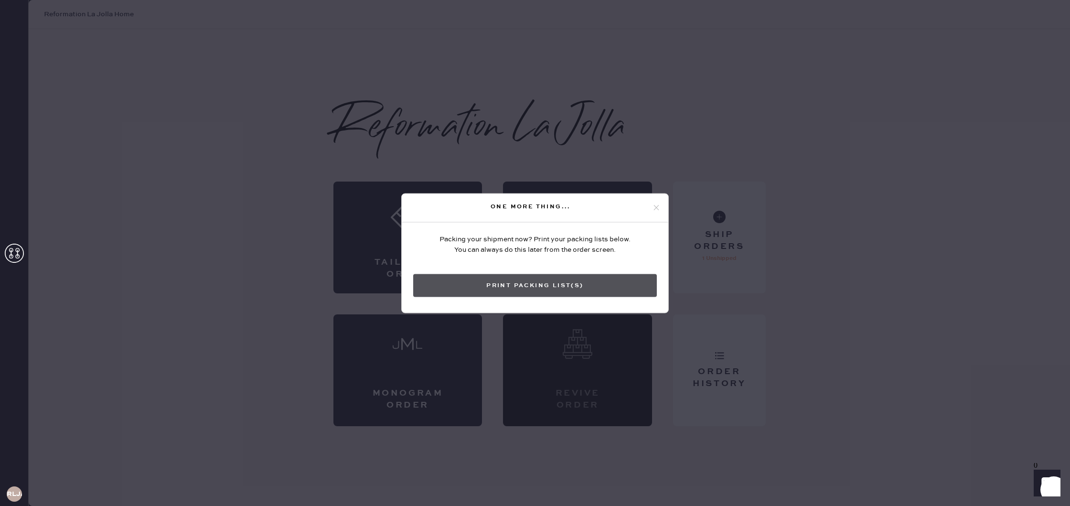
click at [576, 284] on button "Print Packing List(s)" at bounding box center [535, 285] width 244 height 23
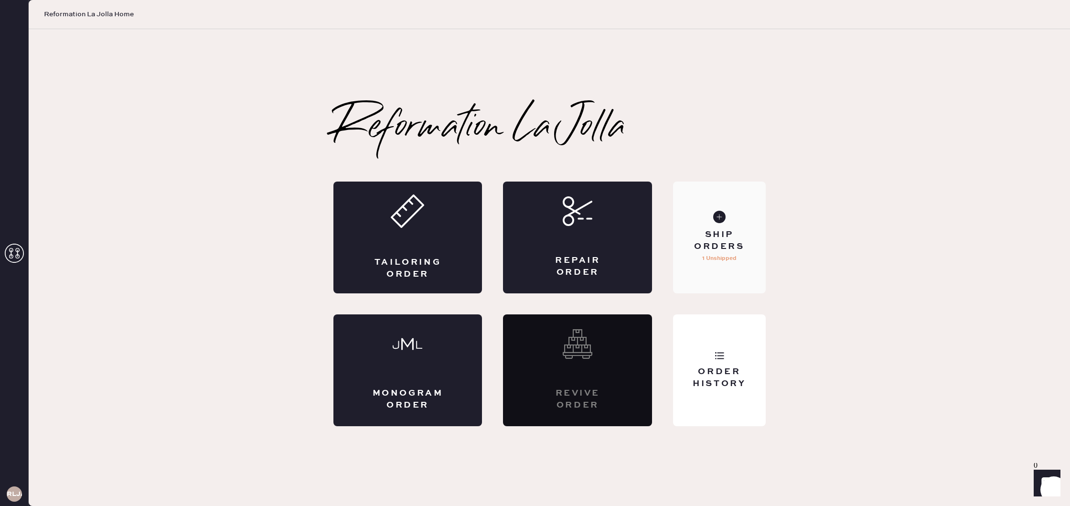
click at [727, 220] on div "Ship Orders 1 Unshipped" at bounding box center [719, 238] width 92 height 112
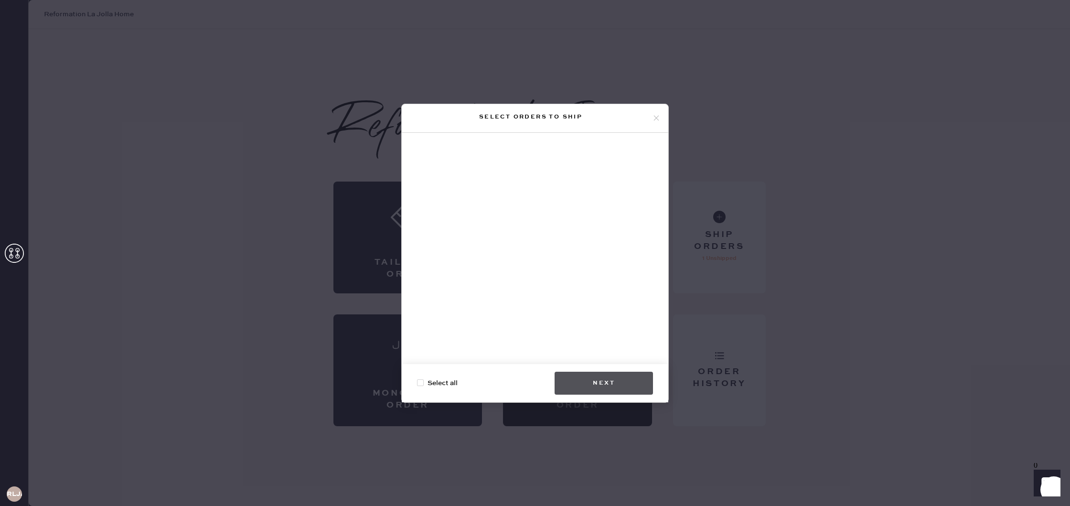
click at [622, 379] on button "Next" at bounding box center [604, 383] width 98 height 23
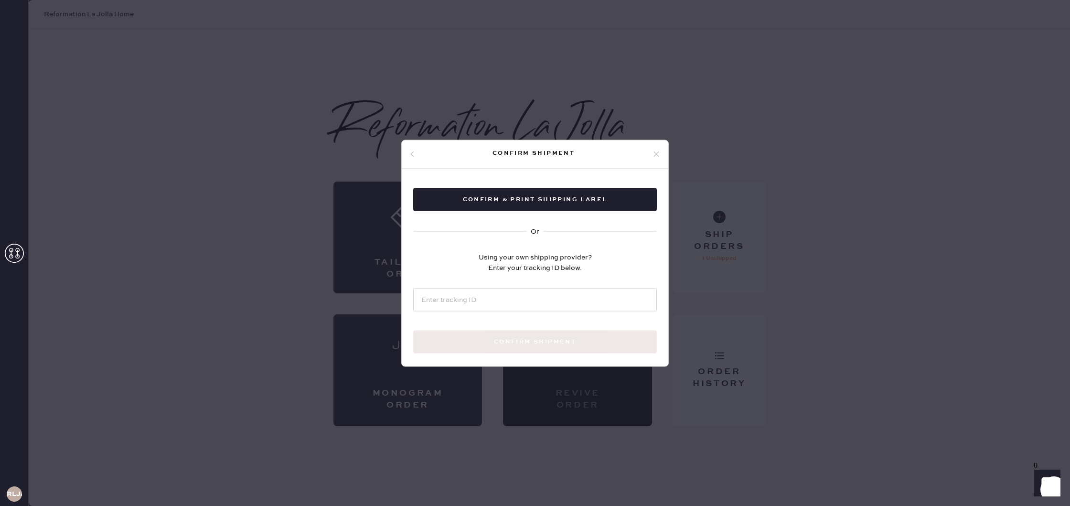
click at [665, 150] on div "Confirm shipment" at bounding box center [535, 154] width 267 height 29
click at [649, 154] on div "Confirm shipment" at bounding box center [533, 153] width 237 height 11
click at [655, 152] on icon at bounding box center [656, 154] width 9 height 9
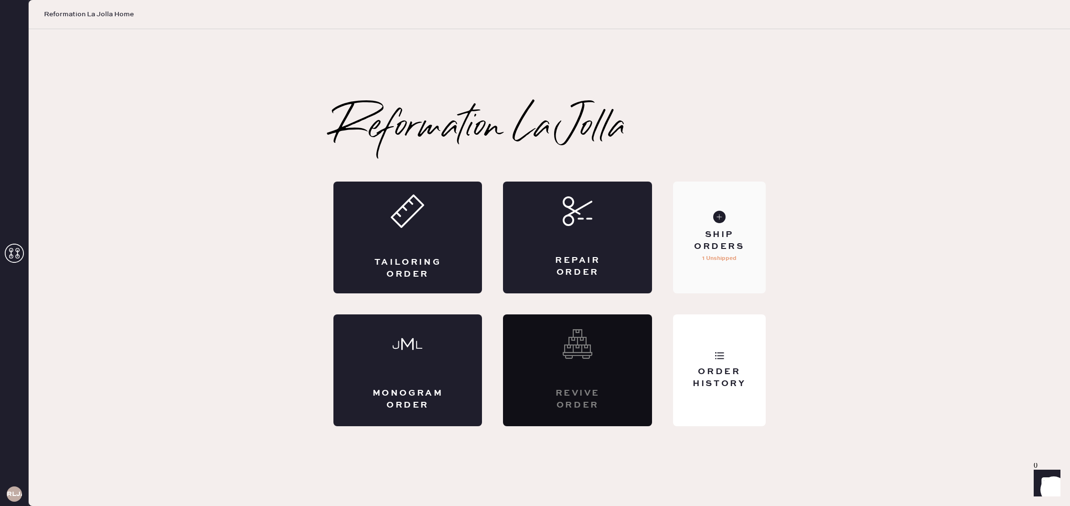
click at [732, 235] on div "Ship Orders" at bounding box center [719, 241] width 77 height 24
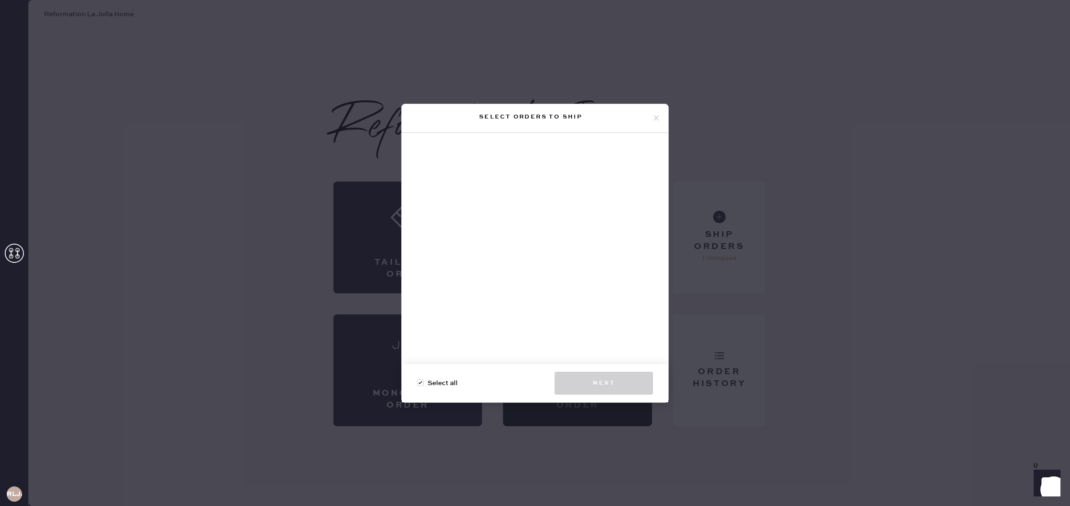
drag, startPoint x: 652, startPoint y: 108, endPoint x: 656, endPoint y: 111, distance: 5.2
click at [652, 108] on div "Select orders to ship" at bounding box center [535, 118] width 267 height 29
click at [656, 114] on icon at bounding box center [656, 118] width 9 height 9
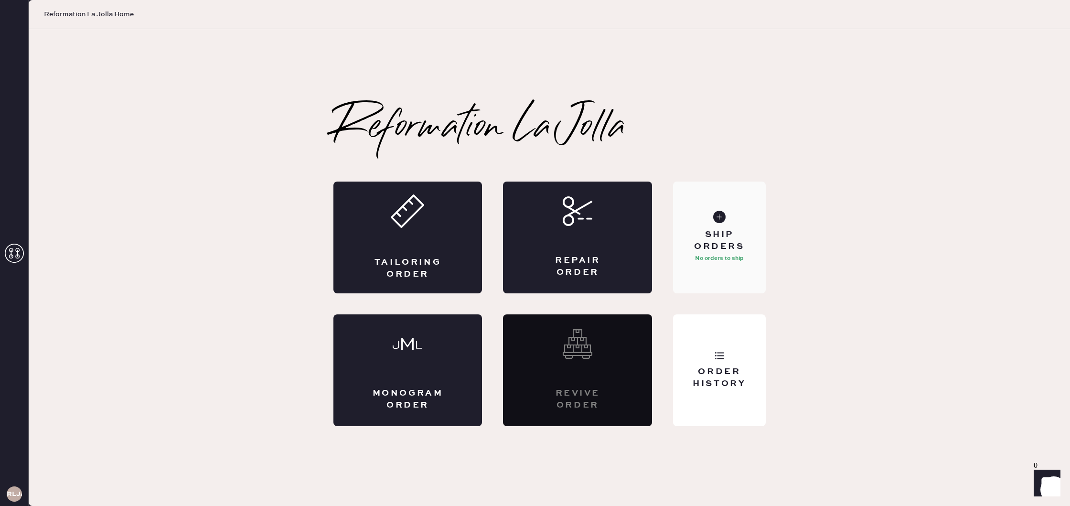
click at [724, 215] on use at bounding box center [719, 217] width 12 height 12
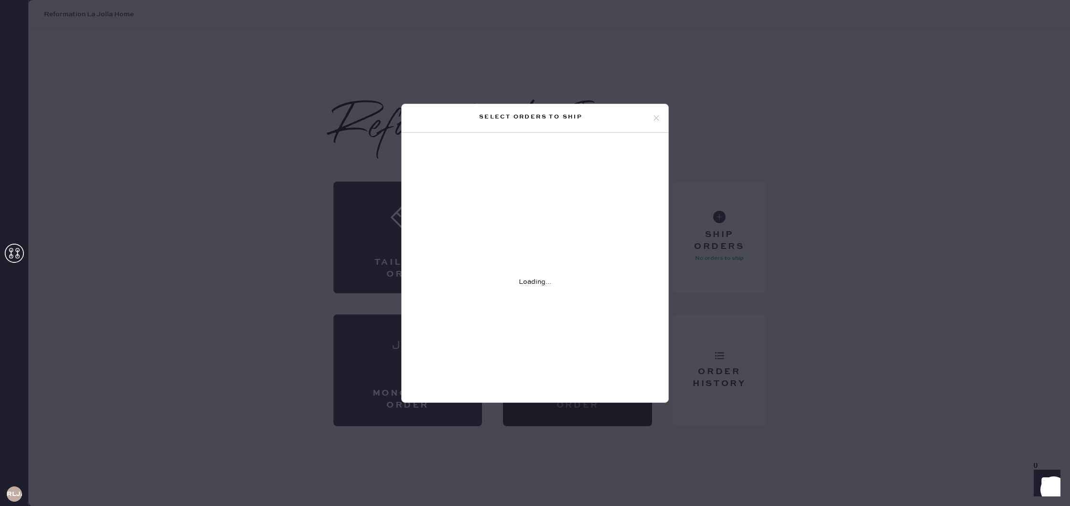
click at [660, 119] on icon at bounding box center [656, 118] width 9 height 9
